Goal: Check status: Check status

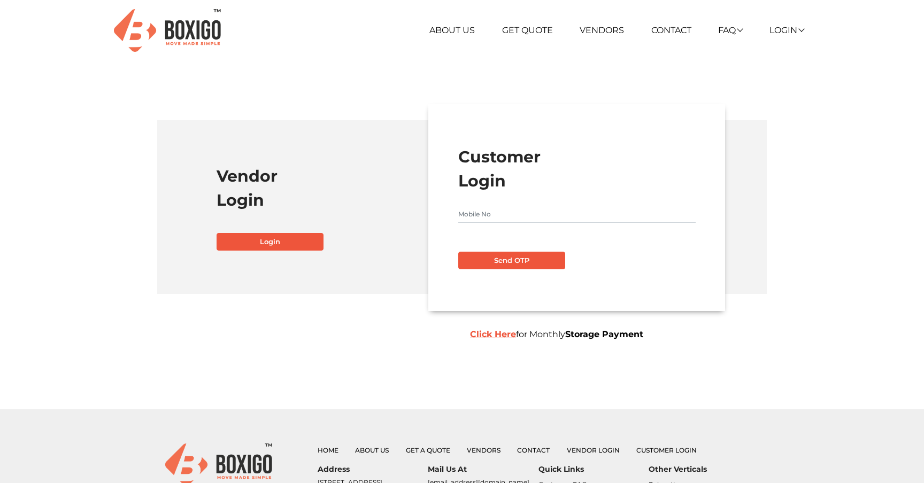
click at [541, 211] on input "text" at bounding box center [576, 214] width 237 height 17
type input "8639282761"
click at [510, 258] on button "Send OTP" at bounding box center [511, 261] width 107 height 18
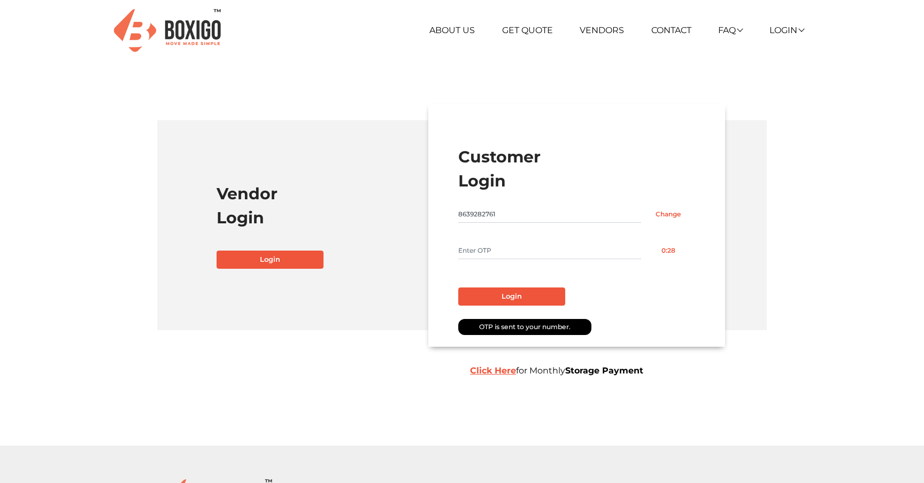
click at [513, 253] on input "text" at bounding box center [549, 250] width 183 height 17
click at [506, 249] on input "text" at bounding box center [549, 250] width 183 height 17
type input "6"
type input "7630"
click at [522, 293] on button "Login" at bounding box center [511, 297] width 107 height 18
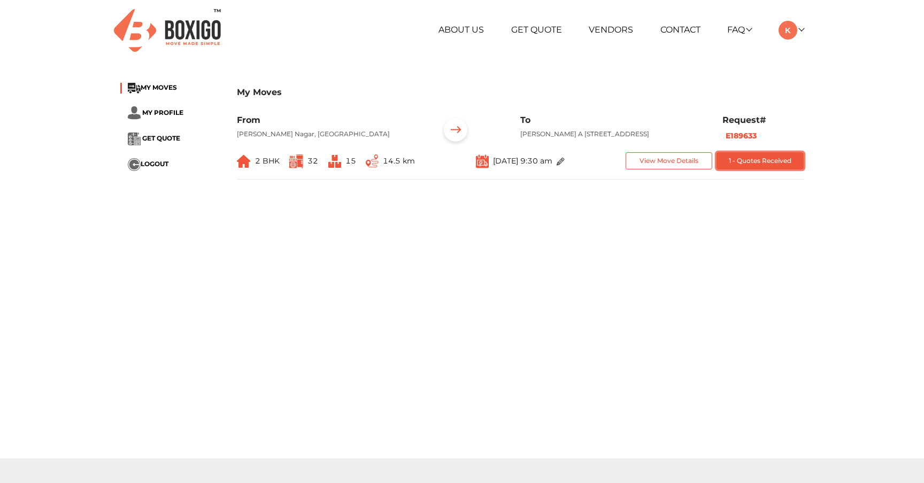
click at [745, 168] on button "1 - Quotes Received" at bounding box center [760, 161] width 87 height 18
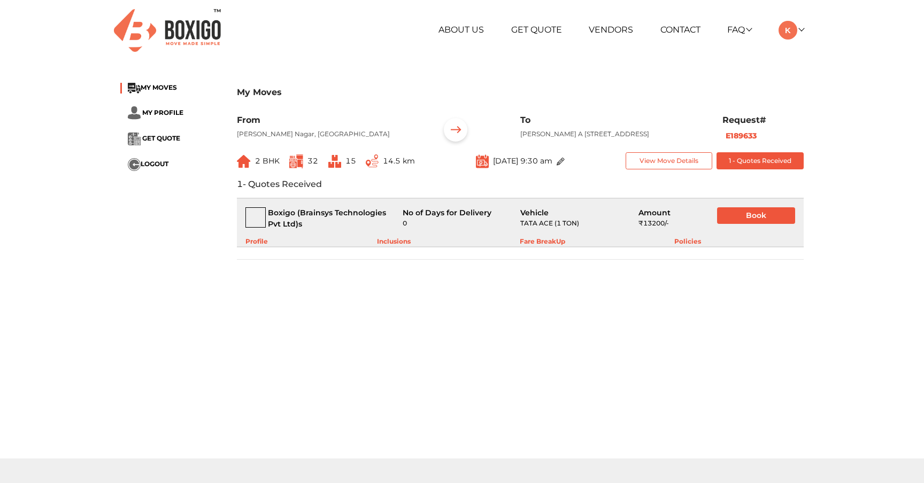
click at [397, 220] on div "No of Days for Delivery 0" at bounding box center [454, 218] width 118 height 22
click at [666, 166] on button "View Move Details" at bounding box center [669, 161] width 87 height 18
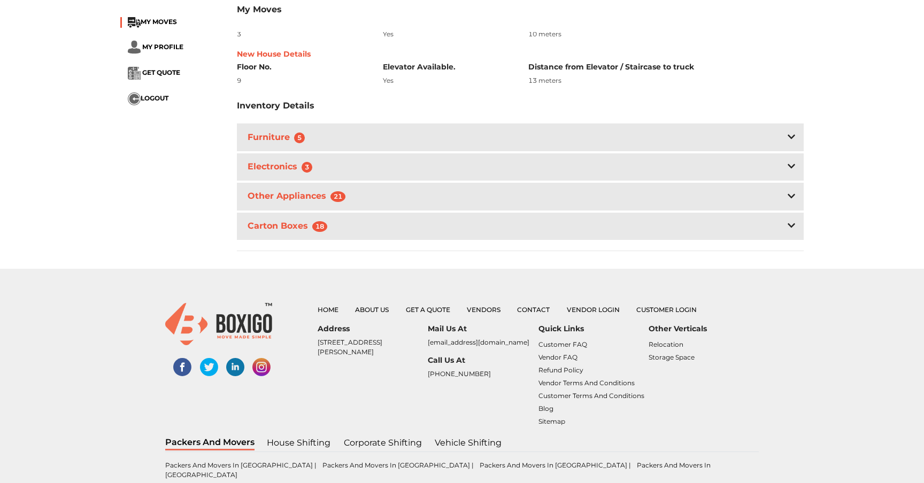
scroll to position [251, 0]
